Goal: Information Seeking & Learning: Check status

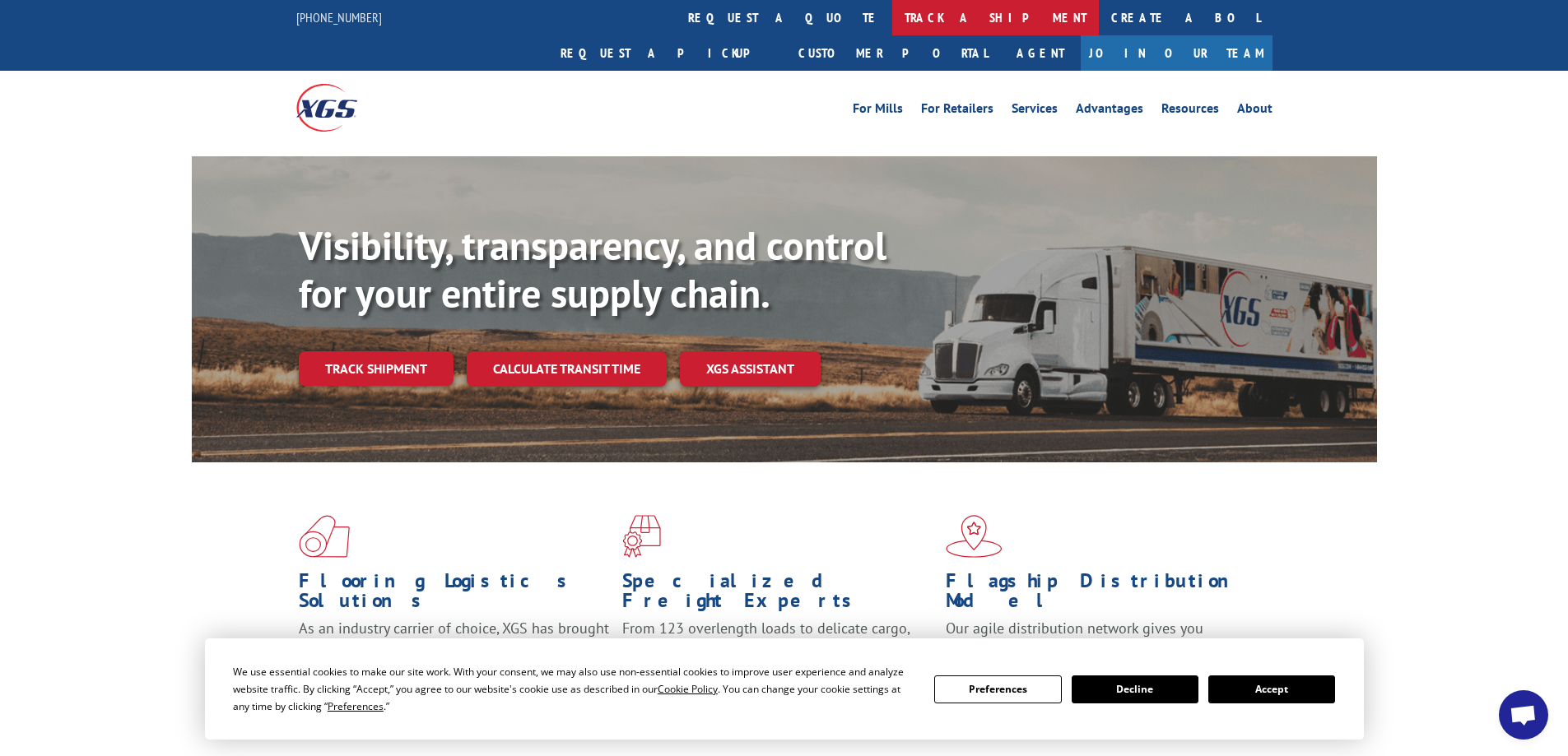
click at [892, 10] on link "track a shipment" at bounding box center [995, 18] width 207 height 35
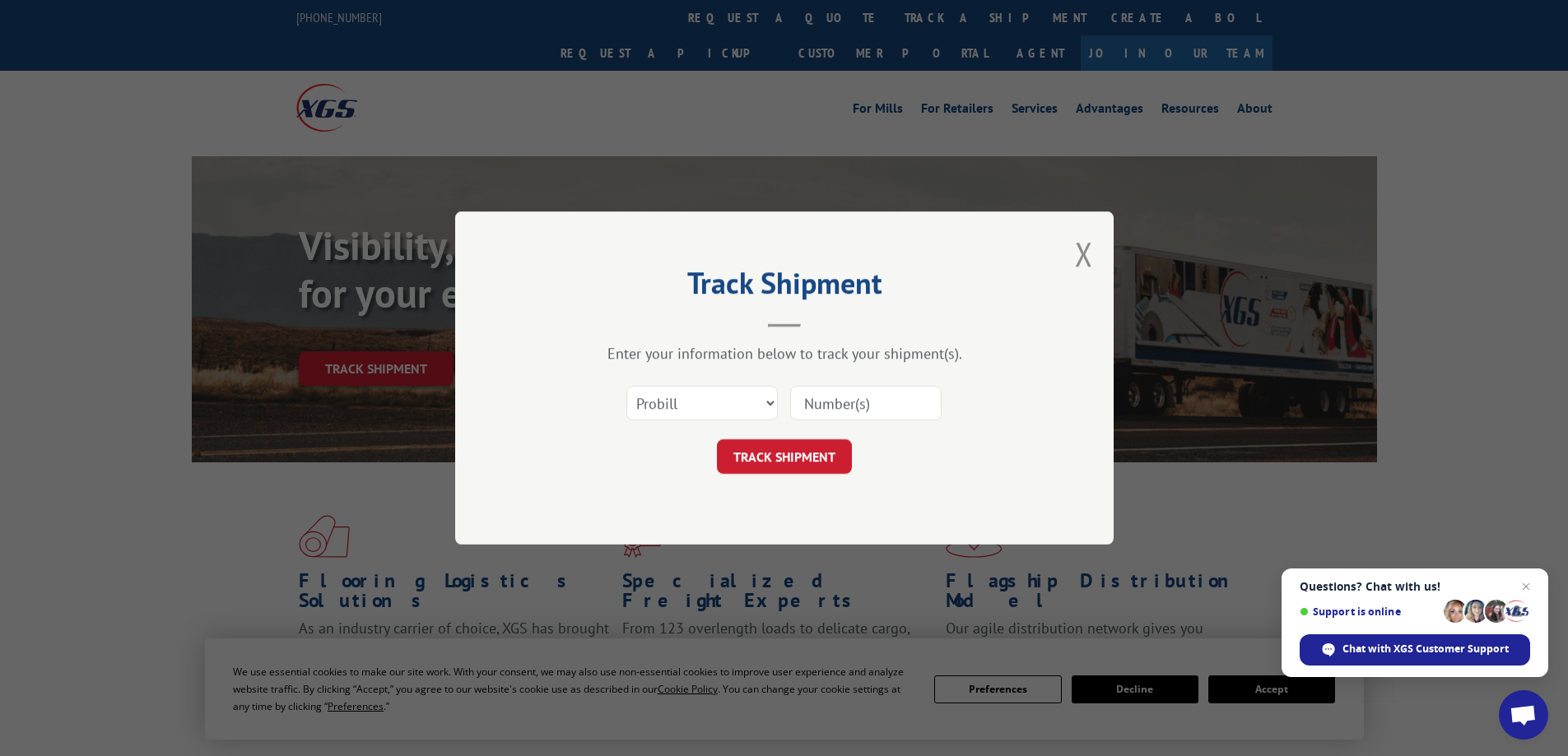
paste input "16397762"
type input "16397762"
click at [810, 452] on button "TRACK SHIPMENT" at bounding box center [784, 456] width 135 height 35
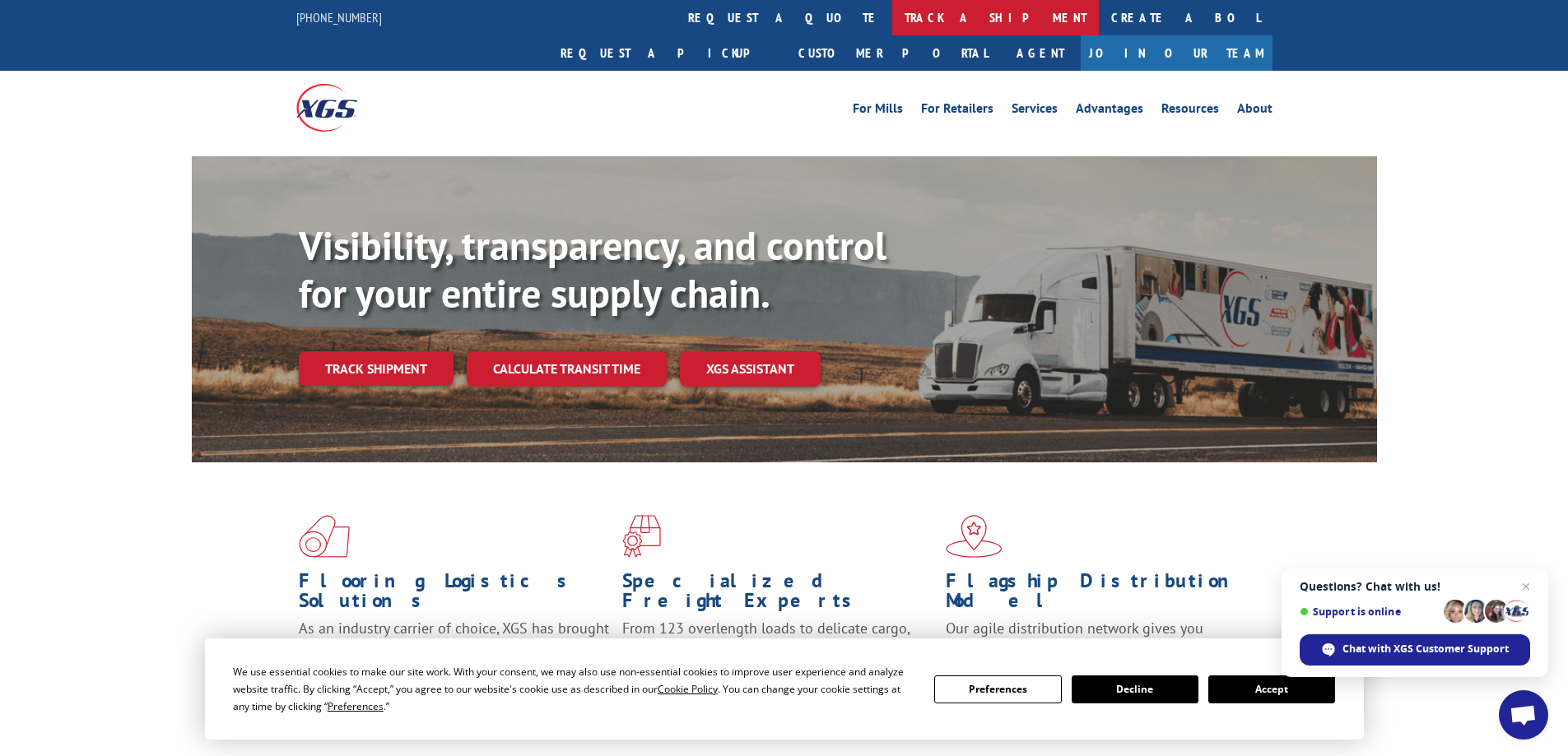
click at [892, 16] on link "track a shipment" at bounding box center [995, 18] width 207 height 35
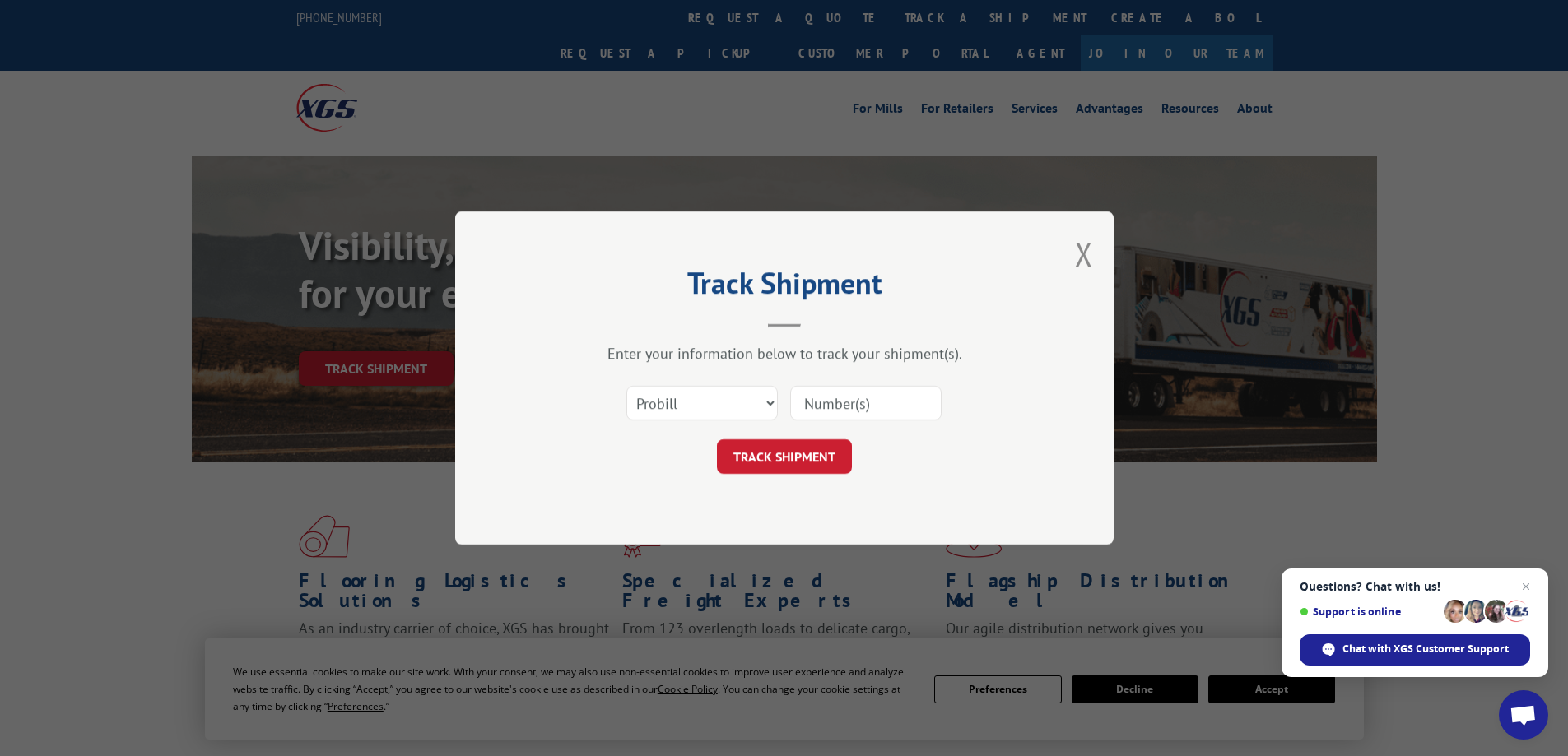
paste input "17595400"
type input "17595400"
click at [798, 456] on button "TRACK SHIPMENT" at bounding box center [784, 456] width 135 height 35
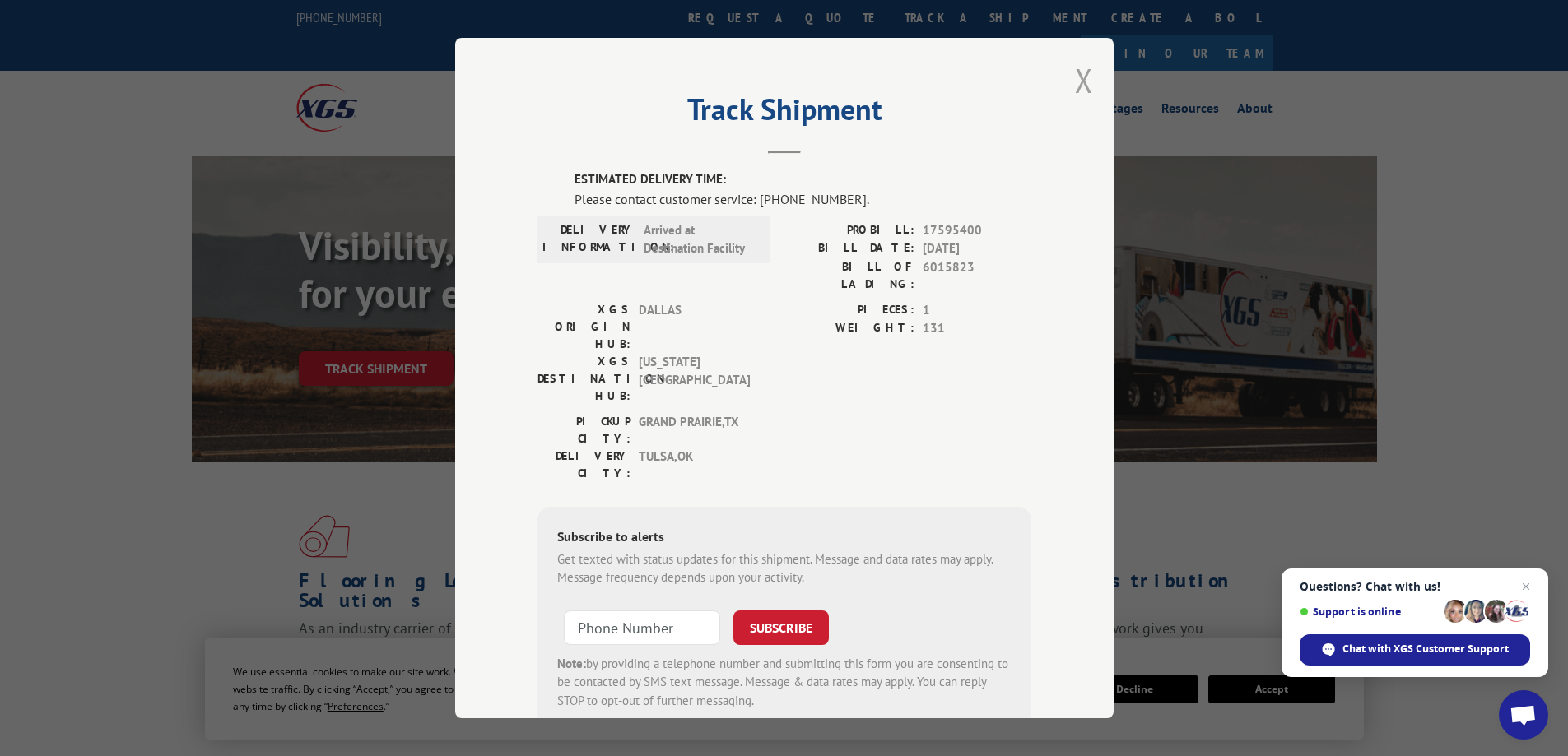
click at [1078, 89] on button "Close modal" at bounding box center [1083, 80] width 18 height 44
